Goal: Task Accomplishment & Management: Manage account settings

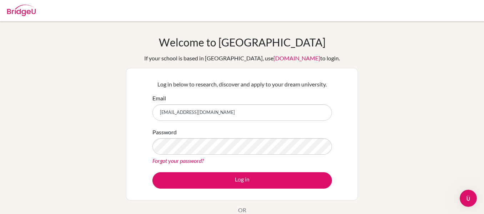
type input "[EMAIL_ADDRESS][DOMAIN_NAME]"
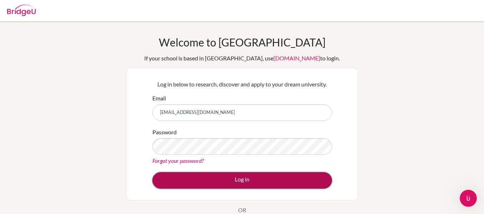
click at [216, 182] on button "Log in" at bounding box center [241, 180] width 179 height 16
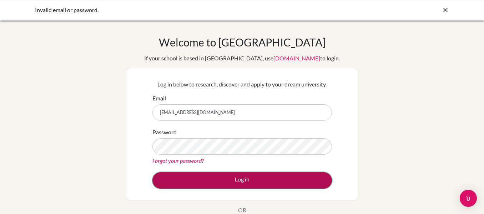
click at [207, 177] on button "Log in" at bounding box center [241, 180] width 179 height 16
click at [306, 177] on button "Log in" at bounding box center [241, 180] width 179 height 16
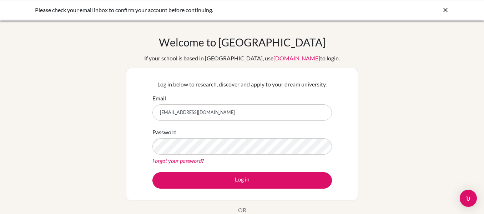
click at [315, 13] on div "Please check your email inbox to confirm your account before continuing." at bounding box center [188, 10] width 307 height 9
click at [313, 11] on div "Please check your email inbox to confirm your account before continuing." at bounding box center [188, 10] width 307 height 9
click at [306, 10] on div "Please check your email inbox to confirm your account before continuing." at bounding box center [188, 10] width 307 height 9
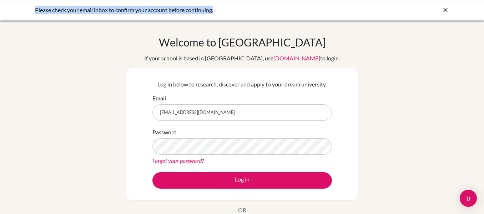
click at [306, 10] on div "Please check your email inbox to confirm your account before continuing." at bounding box center [188, 10] width 307 height 9
click at [304, 10] on div "Please check your email inbox to confirm your account before continuing." at bounding box center [188, 10] width 307 height 9
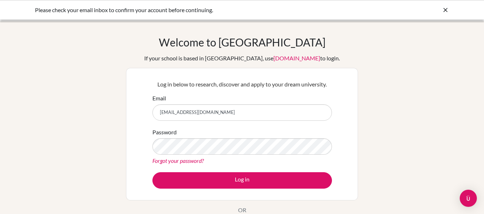
click at [304, 10] on div "Please check your email inbox to confirm your account before continuing." at bounding box center [188, 10] width 307 height 9
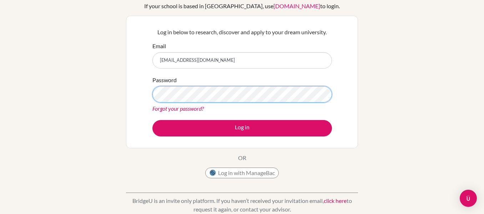
scroll to position [36, 0]
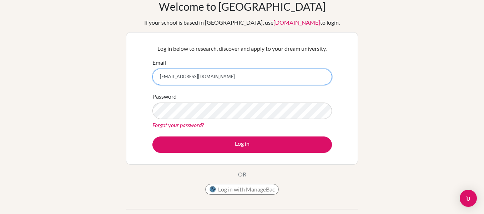
click at [218, 76] on input "[EMAIL_ADDRESS][DOMAIN_NAME]" at bounding box center [241, 77] width 179 height 16
click at [228, 80] on input "[EMAIL_ADDRESS][DOMAIN_NAME]" at bounding box center [241, 77] width 179 height 16
type input "s"
type input "022neb270@sxc.edu.np"
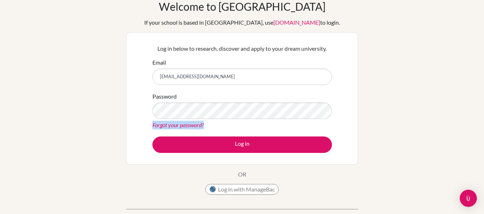
click at [235, 110] on div "Password Forgot your password?" at bounding box center [241, 110] width 179 height 37
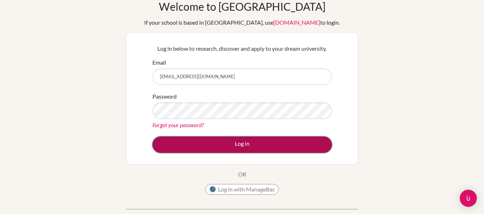
click at [217, 143] on button "Log in" at bounding box center [241, 144] width 179 height 16
